Goal: Task Accomplishment & Management: Use online tool/utility

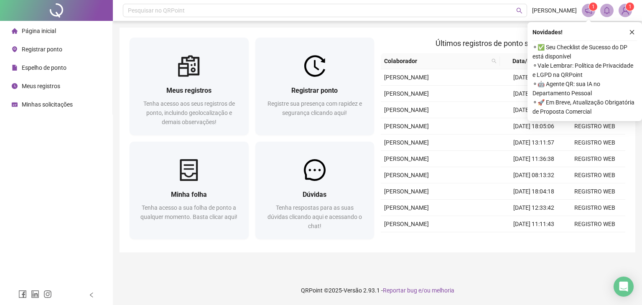
click at [33, 51] on span "Registrar ponto" at bounding box center [42, 49] width 41 height 7
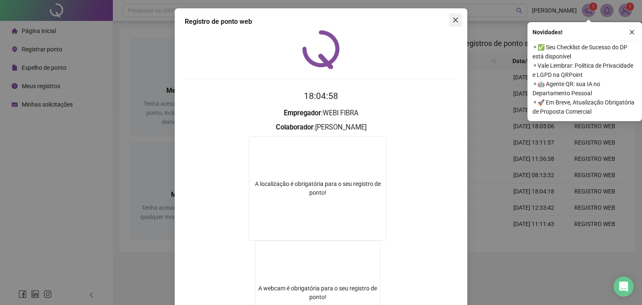
click at [455, 22] on icon "close" at bounding box center [455, 20] width 7 height 7
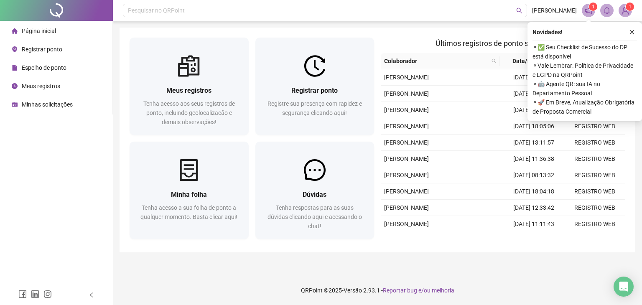
click at [40, 50] on span "Registrar ponto" at bounding box center [42, 49] width 41 height 7
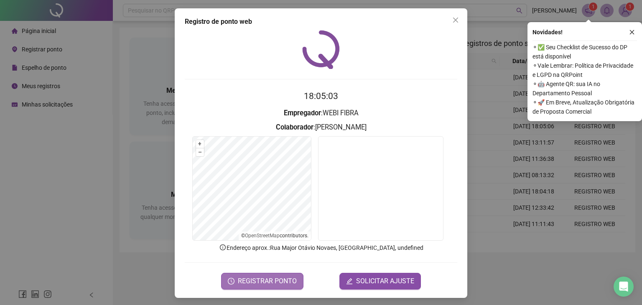
click at [271, 279] on span "REGISTRAR PONTO" at bounding box center [267, 281] width 59 height 10
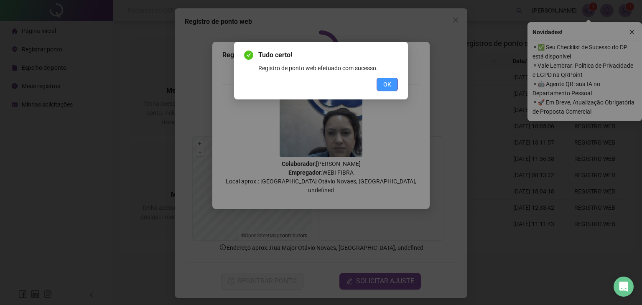
click at [384, 86] on span "OK" at bounding box center [387, 84] width 8 height 9
